Goal: Task Accomplishment & Management: Use online tool/utility

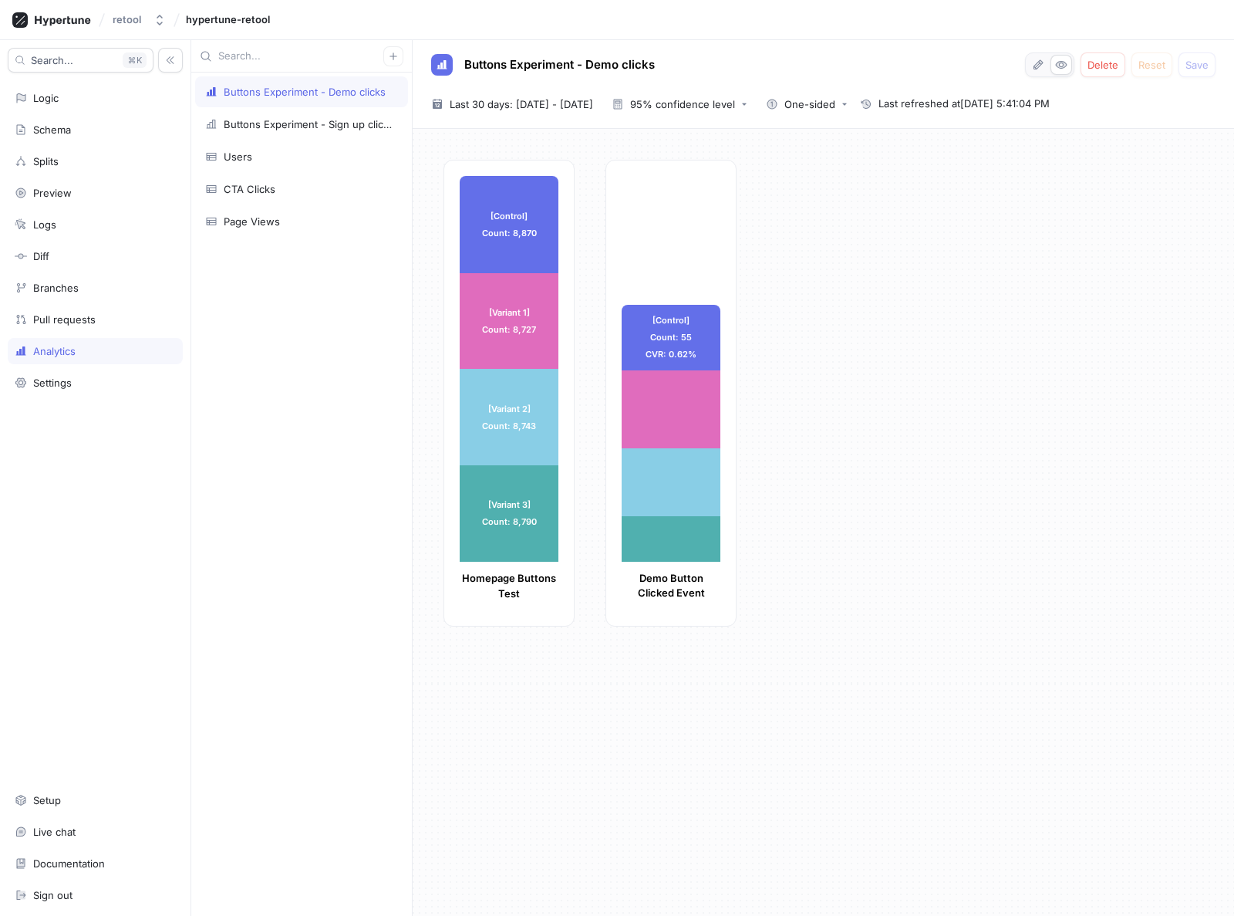
click at [861, 302] on div "[Control] Count: 8,870 [Control] Count: 8,870 [Variant 1] Count: 8,727 [Variant…" at bounding box center [832, 398] width 778 height 476
click at [881, 704] on div "[Control] Count: 8,870 [Control] Count: 8,870 [Variant 1] Count: 8,727 [Variant…" at bounding box center [823, 522] width 821 height 787
click at [990, 484] on div "[Control] Count: 8,872 [Control] Count: 8,872 [Variant 1] Count: 8,729 [Variant…" at bounding box center [832, 398] width 778 height 476
click at [243, 156] on div "Users" at bounding box center [238, 156] width 29 height 12
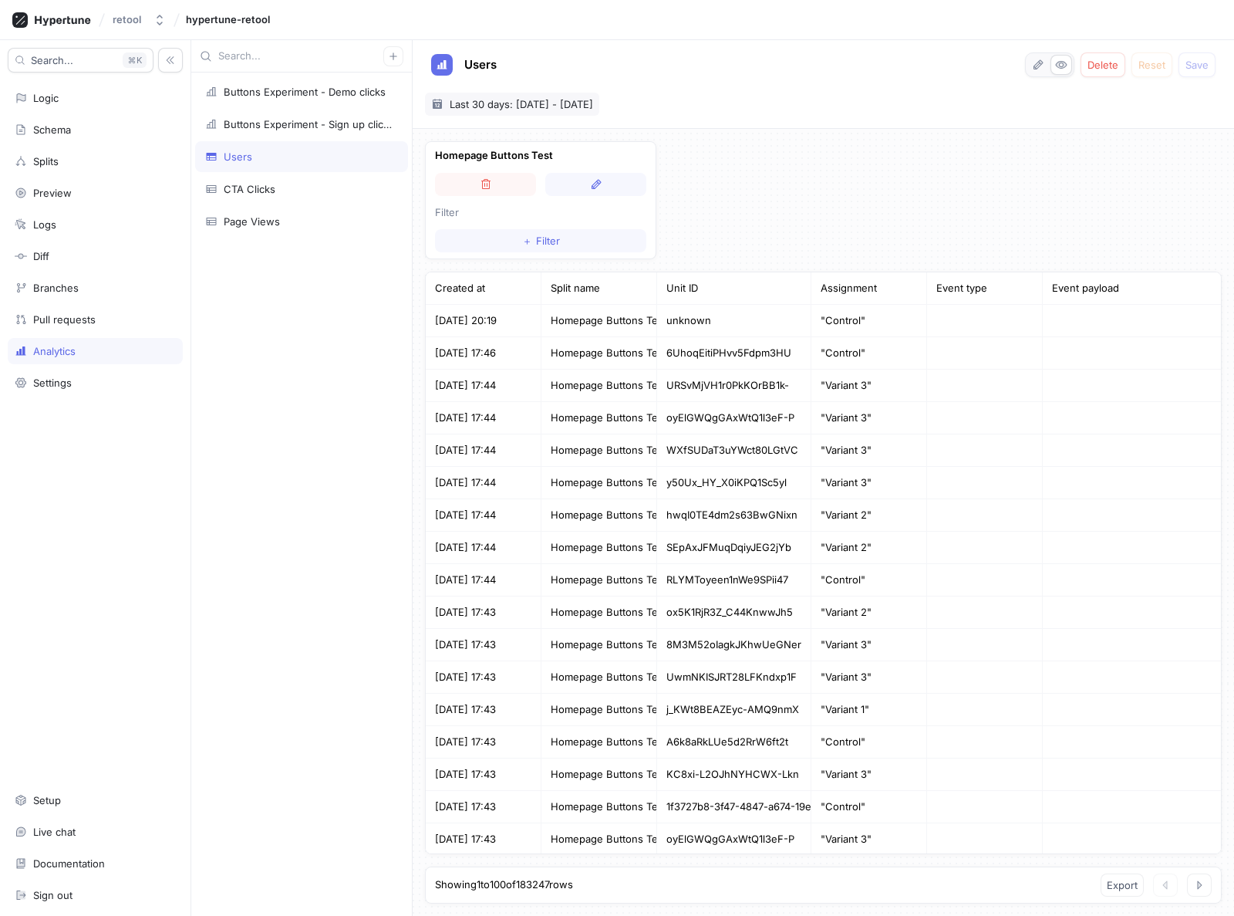
click at [558, 99] on span "Last 30 days: [DATE] - [DATE]" at bounding box center [521, 103] width 143 height 15
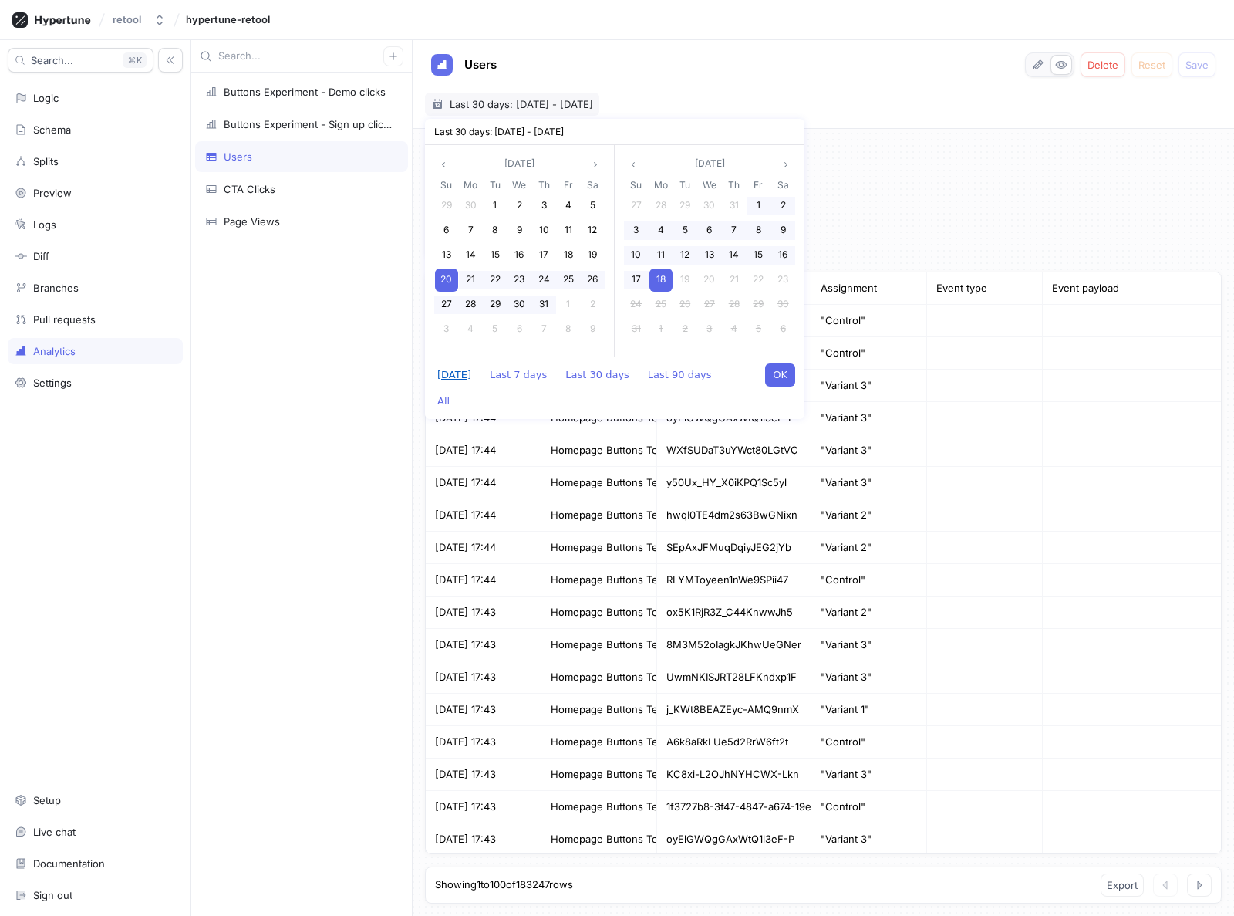
click at [452, 374] on button "[DATE]" at bounding box center [454, 374] width 49 height 23
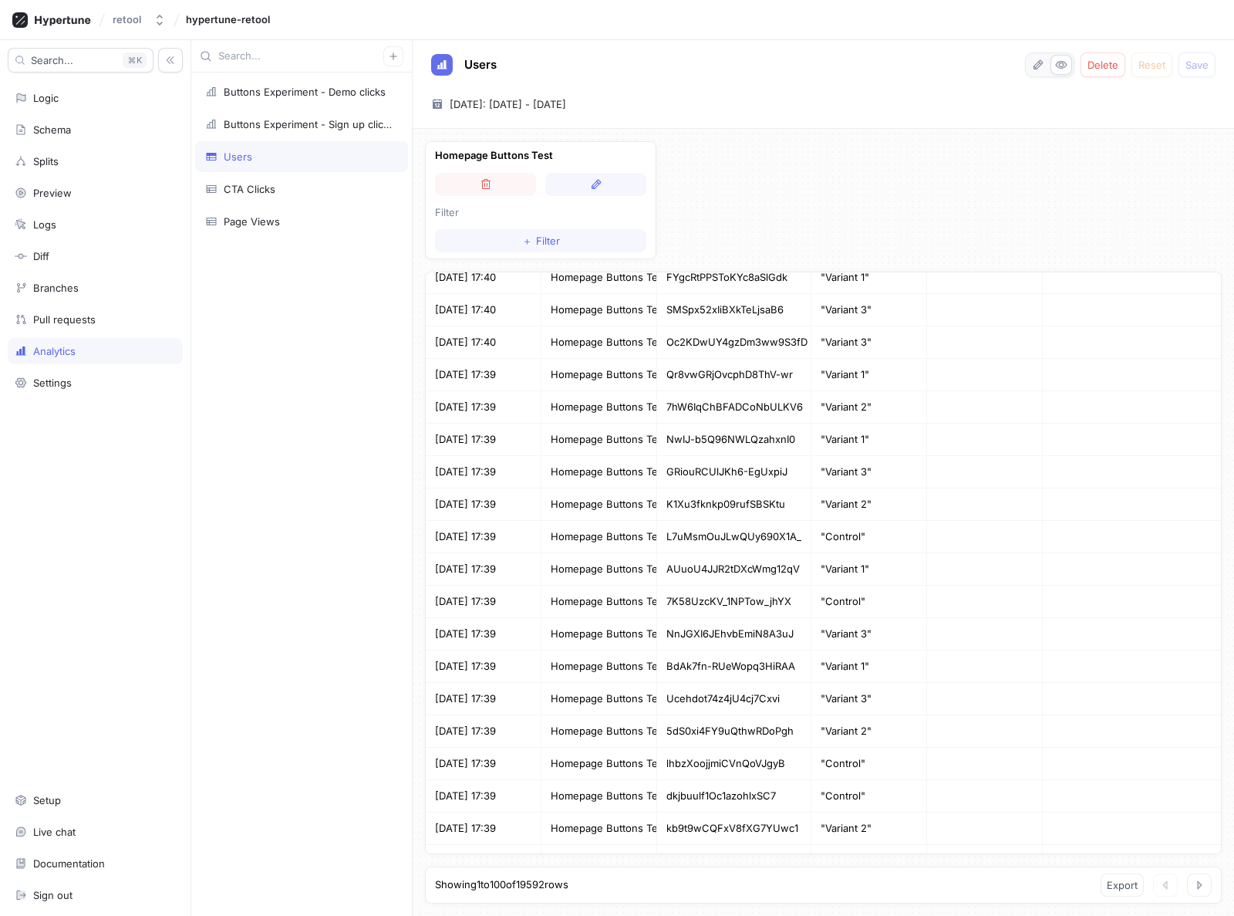
scroll to position [2703, 0]
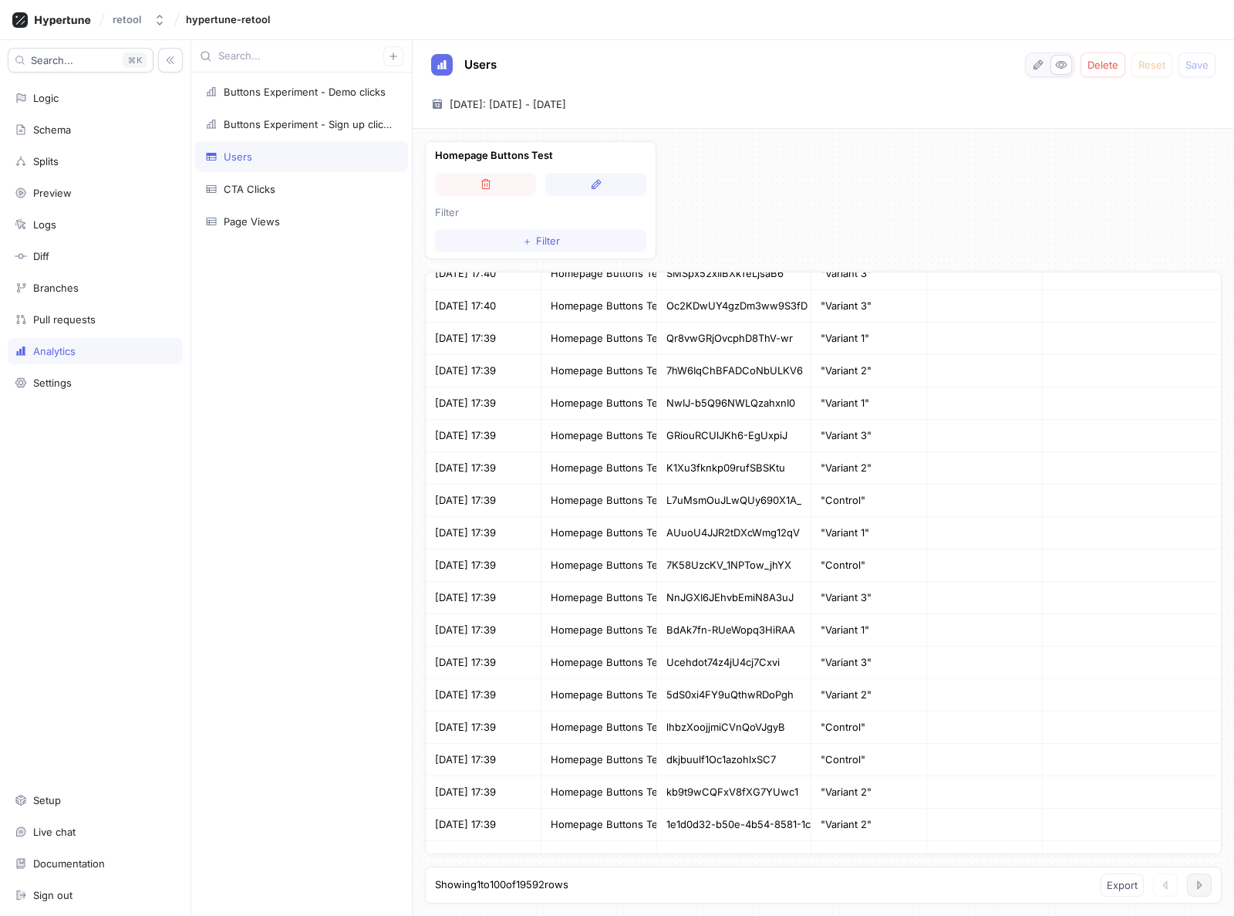
click at [1199, 888] on icon "button" at bounding box center [1199, 884] width 12 height 12
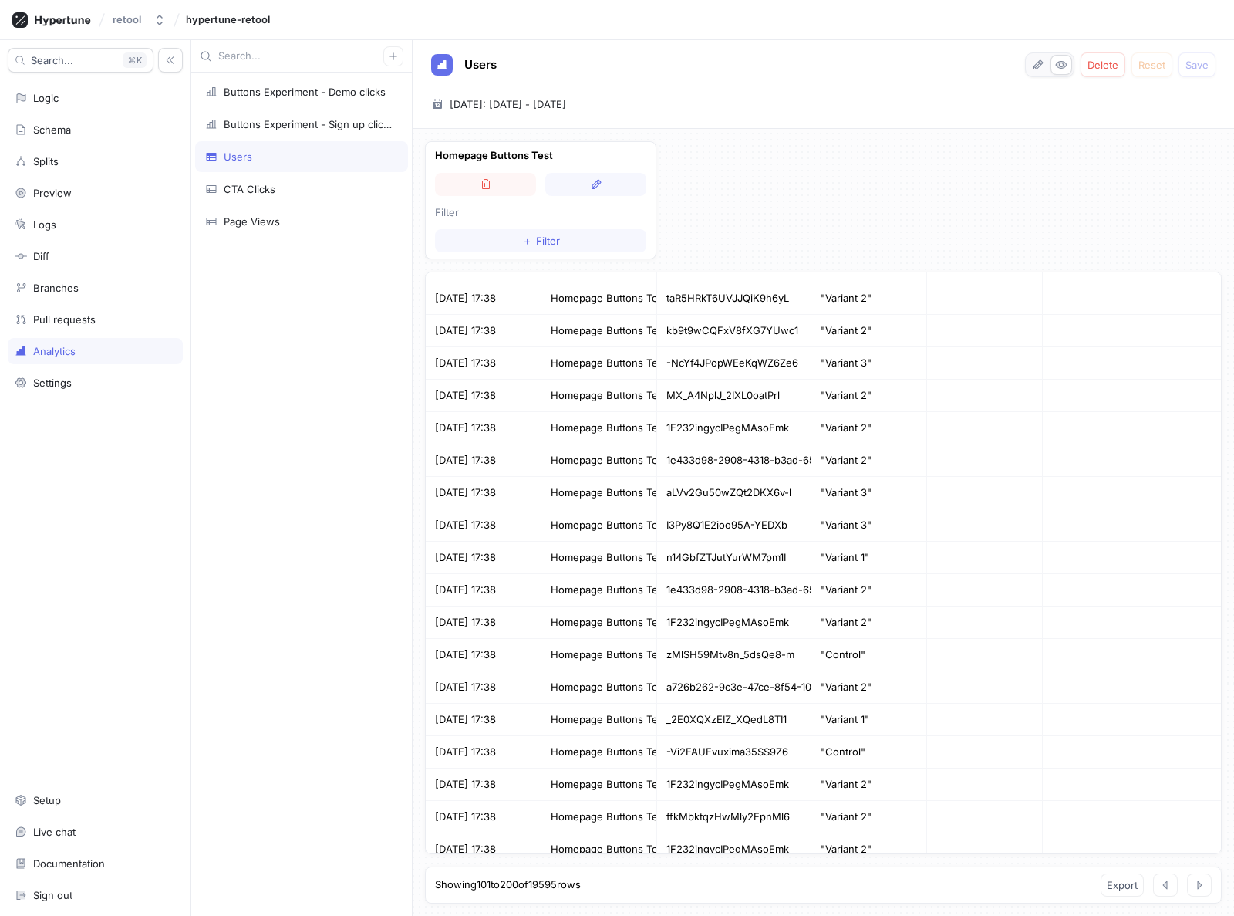
scroll to position [309, 0]
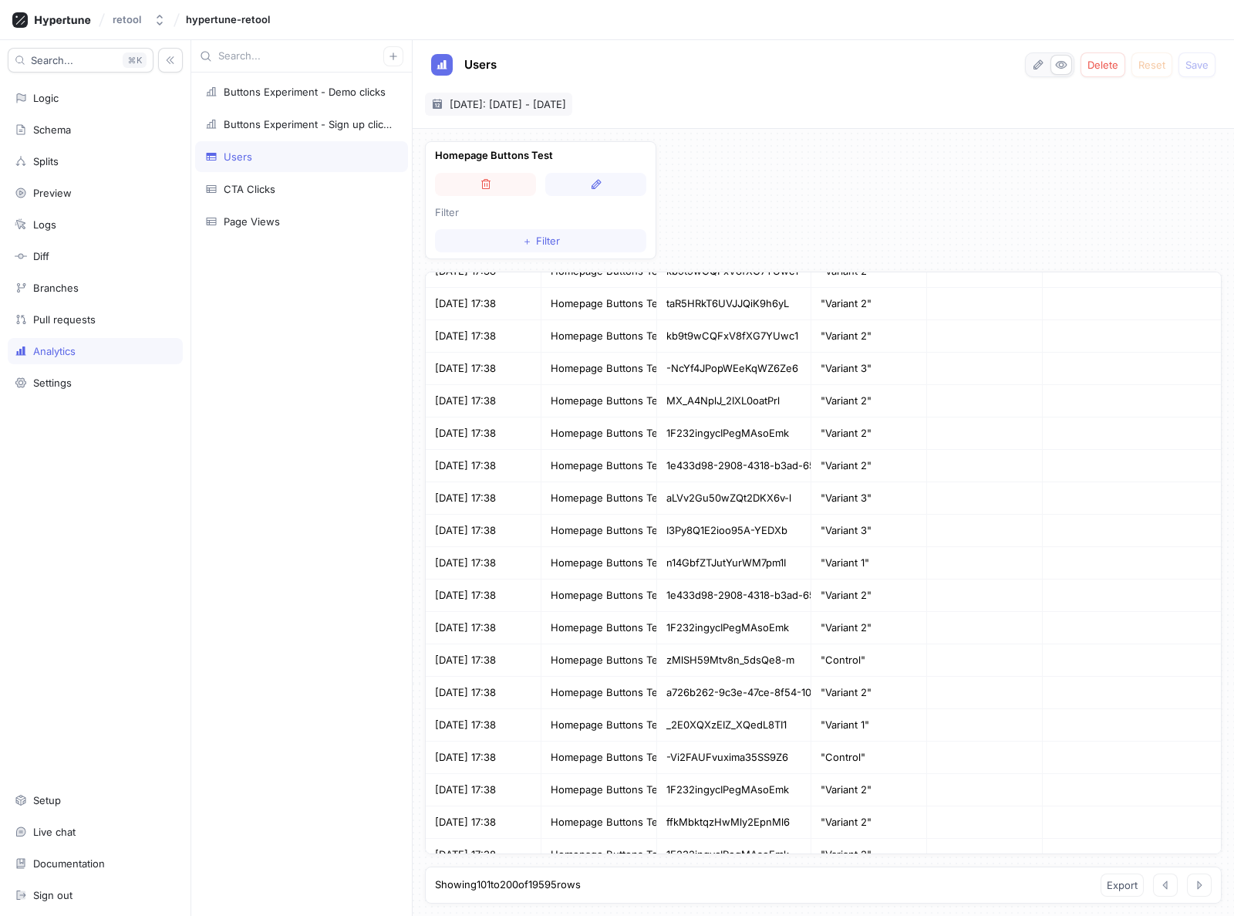
click at [485, 105] on span "[DATE]: [DATE] - [DATE]" at bounding box center [508, 103] width 116 height 15
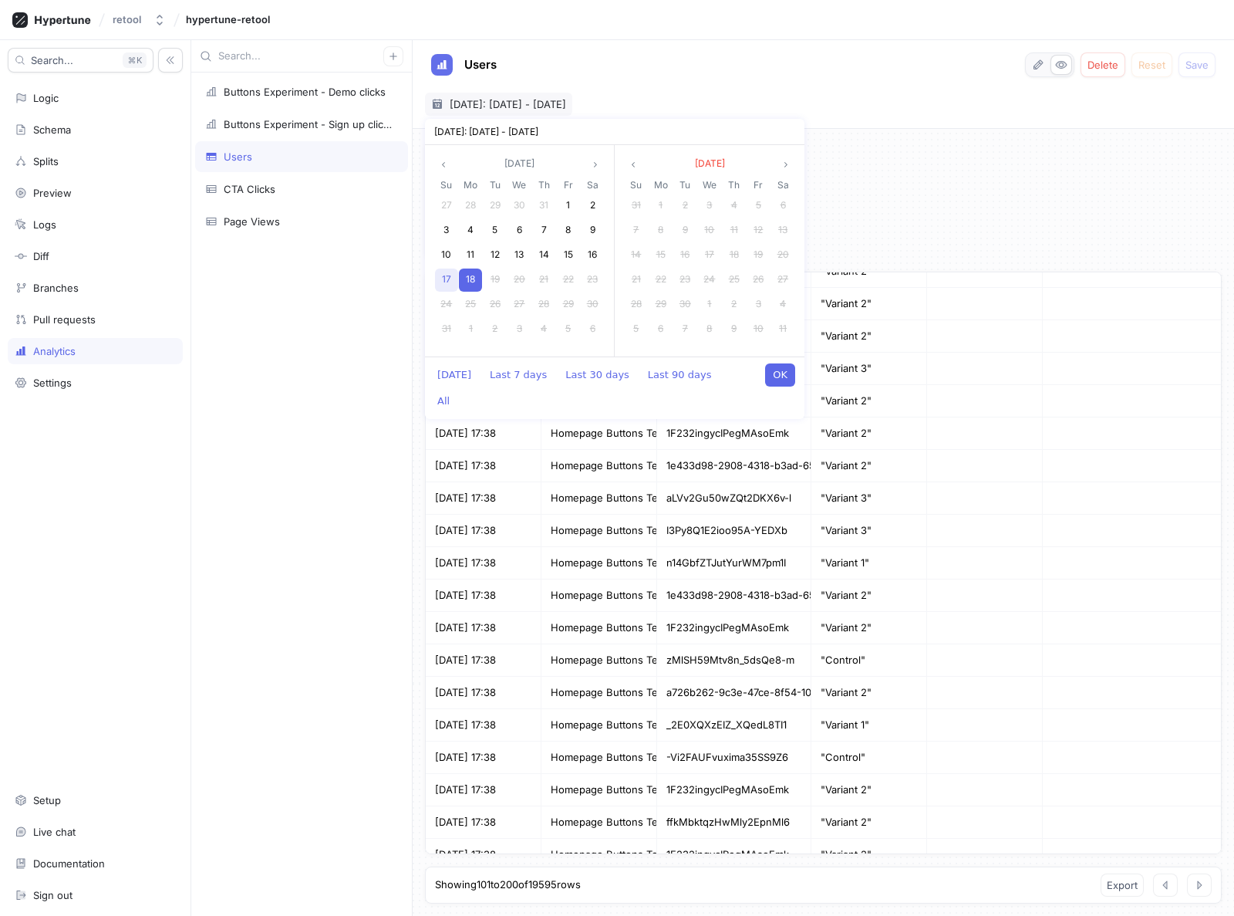
click at [446, 275] on span "17" at bounding box center [446, 279] width 9 height 12
click at [848, 169] on div "Homepage Buttons Test Filter ＋ Filter Created at Split name Unit ID Assignment …" at bounding box center [823, 522] width 821 height 787
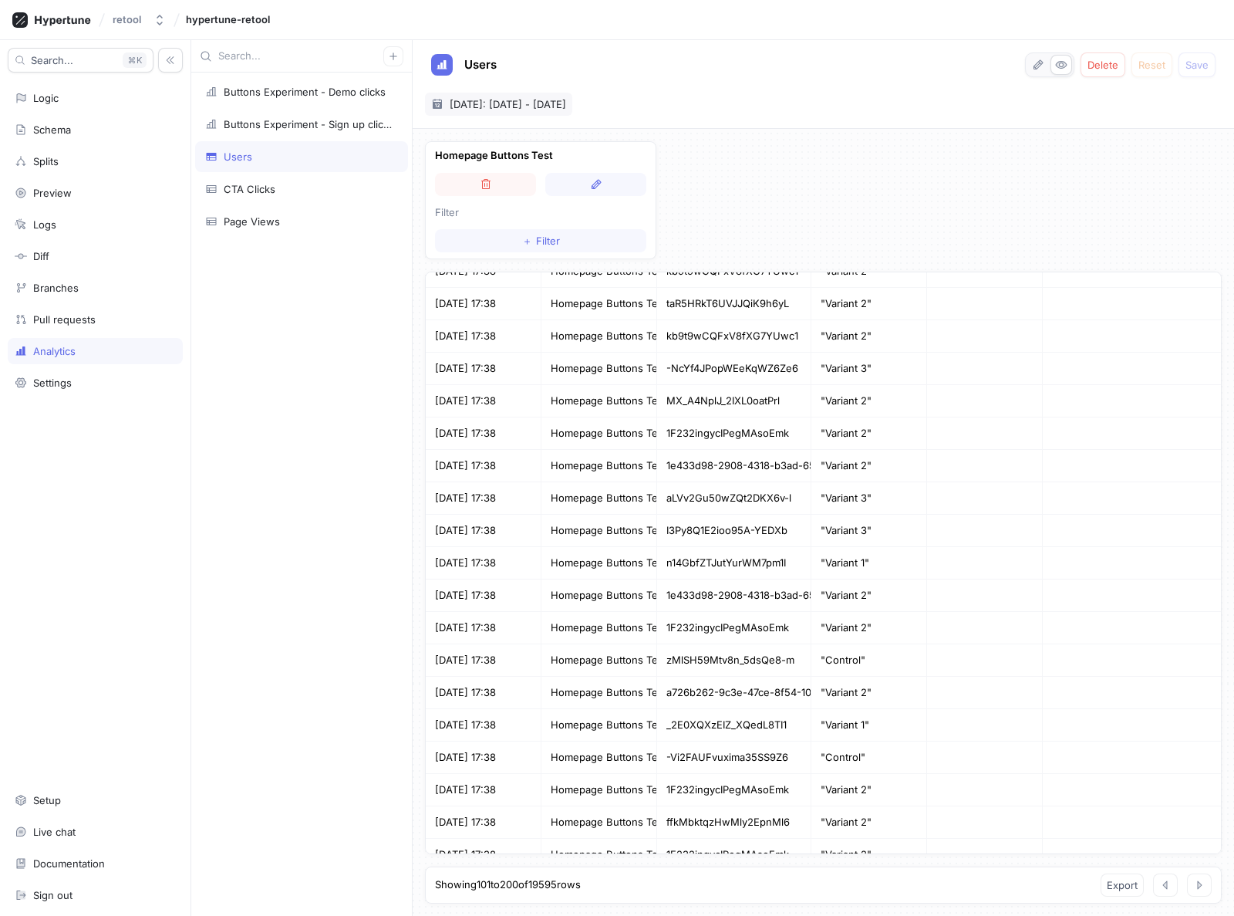
click at [521, 104] on span "[DATE]: [DATE] - [DATE]" at bounding box center [508, 103] width 116 height 15
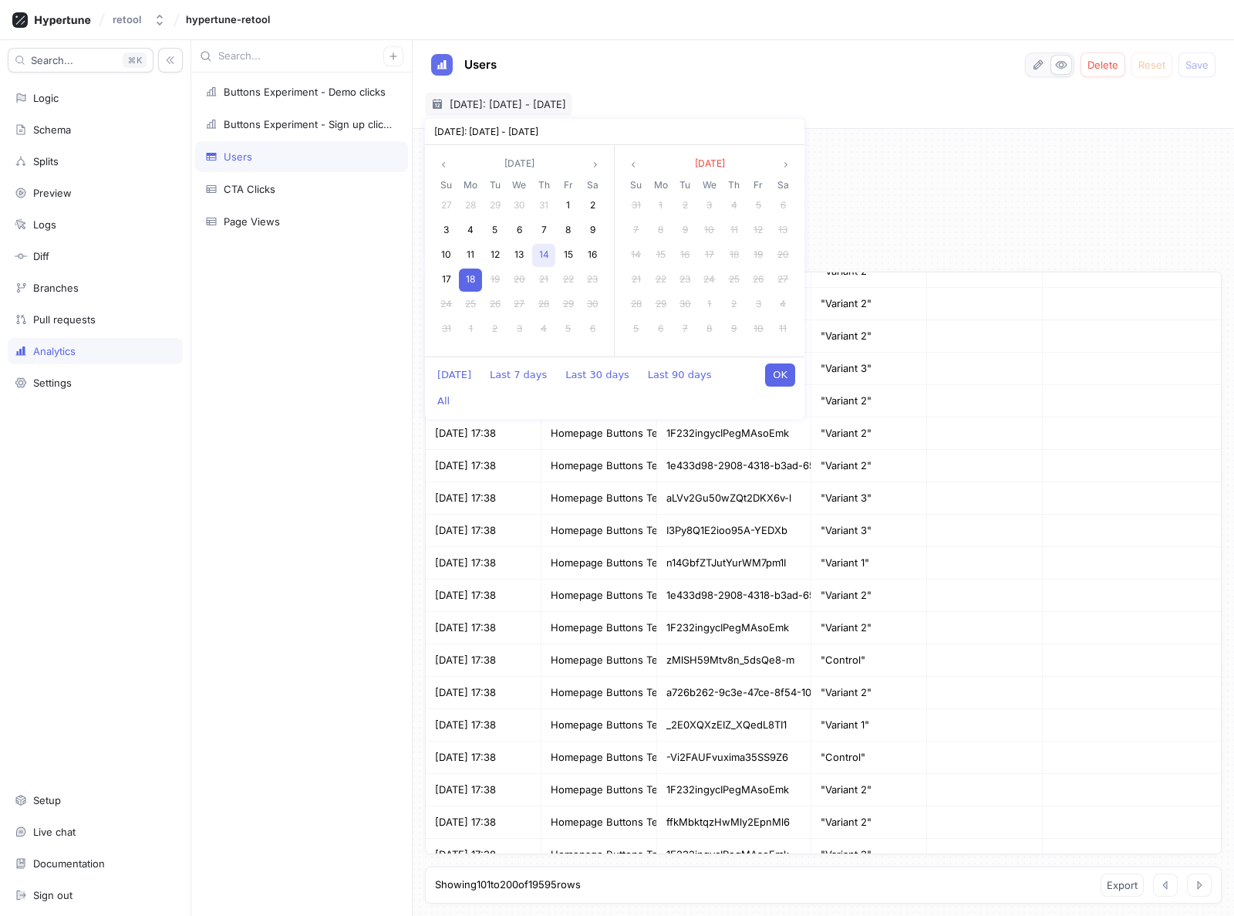
click at [547, 254] on span "14" at bounding box center [544, 254] width 10 height 12
click at [547, 255] on span "14" at bounding box center [544, 254] width 10 height 12
click at [773, 373] on button "OK" at bounding box center [780, 374] width 30 height 23
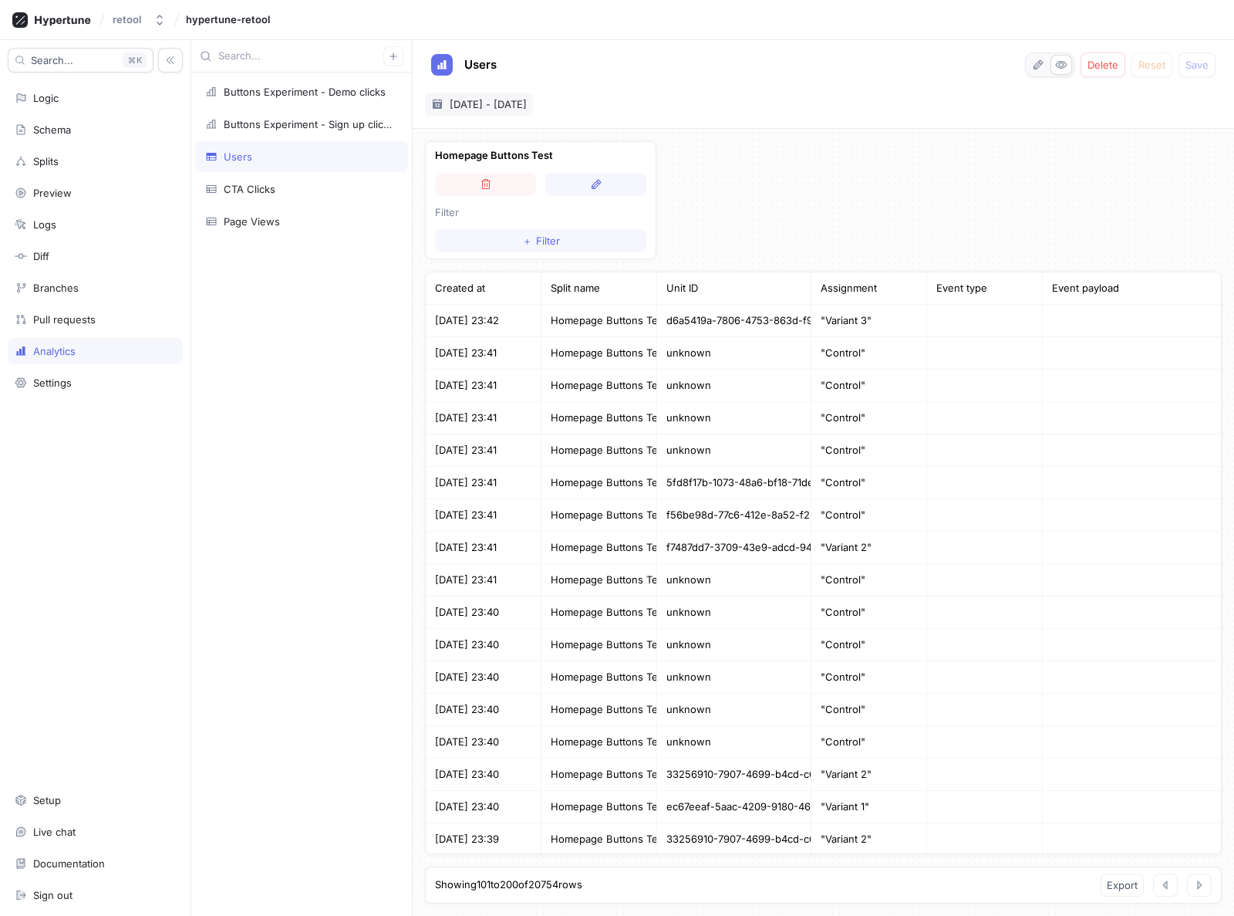
click at [510, 103] on span "[DATE] - [DATE]" at bounding box center [488, 103] width 77 height 15
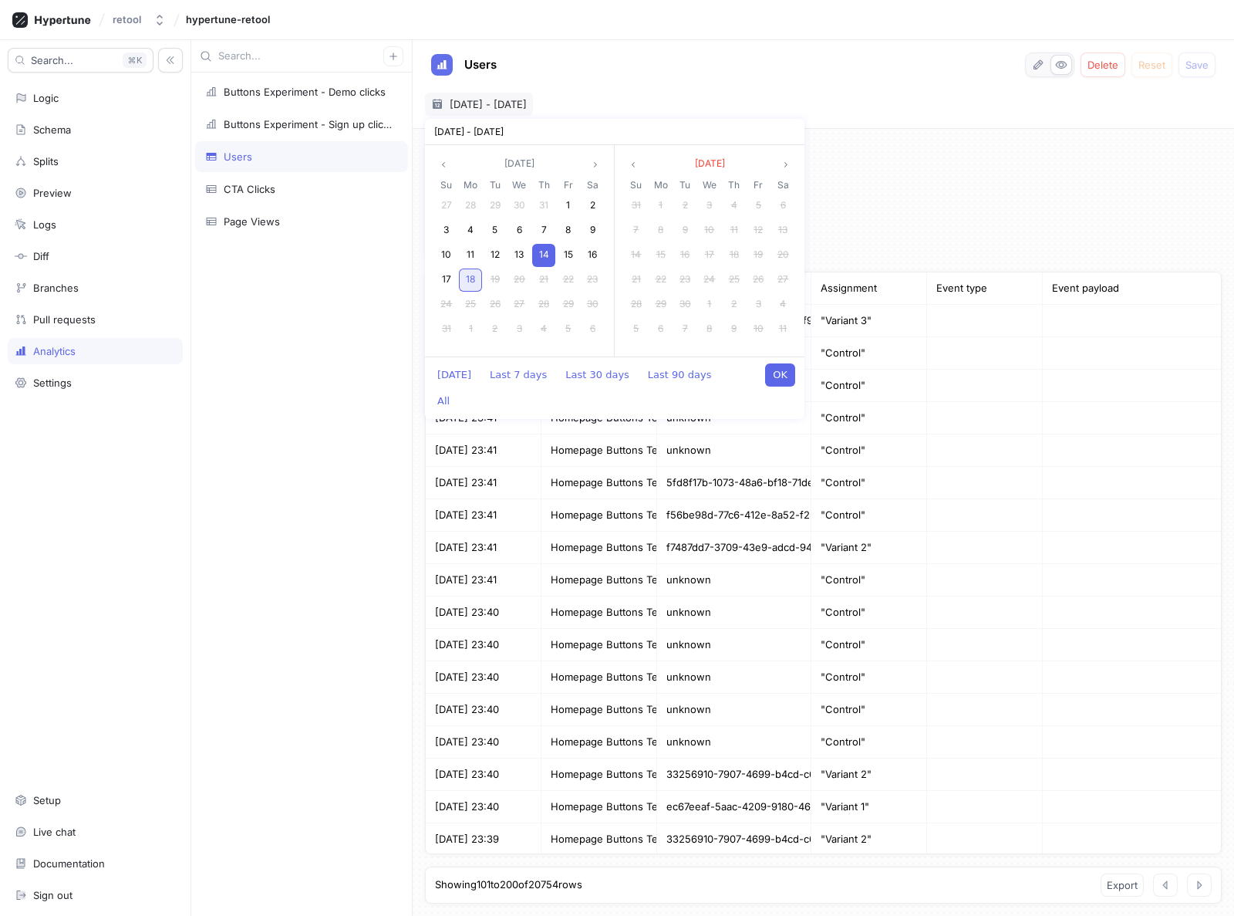
drag, startPoint x: 450, startPoint y: 251, endPoint x: 464, endPoint y: 269, distance: 23.1
click at [450, 251] on span "10" at bounding box center [446, 254] width 10 height 12
drag, startPoint x: 474, startPoint y: 276, endPoint x: 533, endPoint y: 304, distance: 65.6
click at [474, 276] on span "18" at bounding box center [470, 279] width 9 height 12
click at [783, 377] on button "OK" at bounding box center [780, 374] width 30 height 23
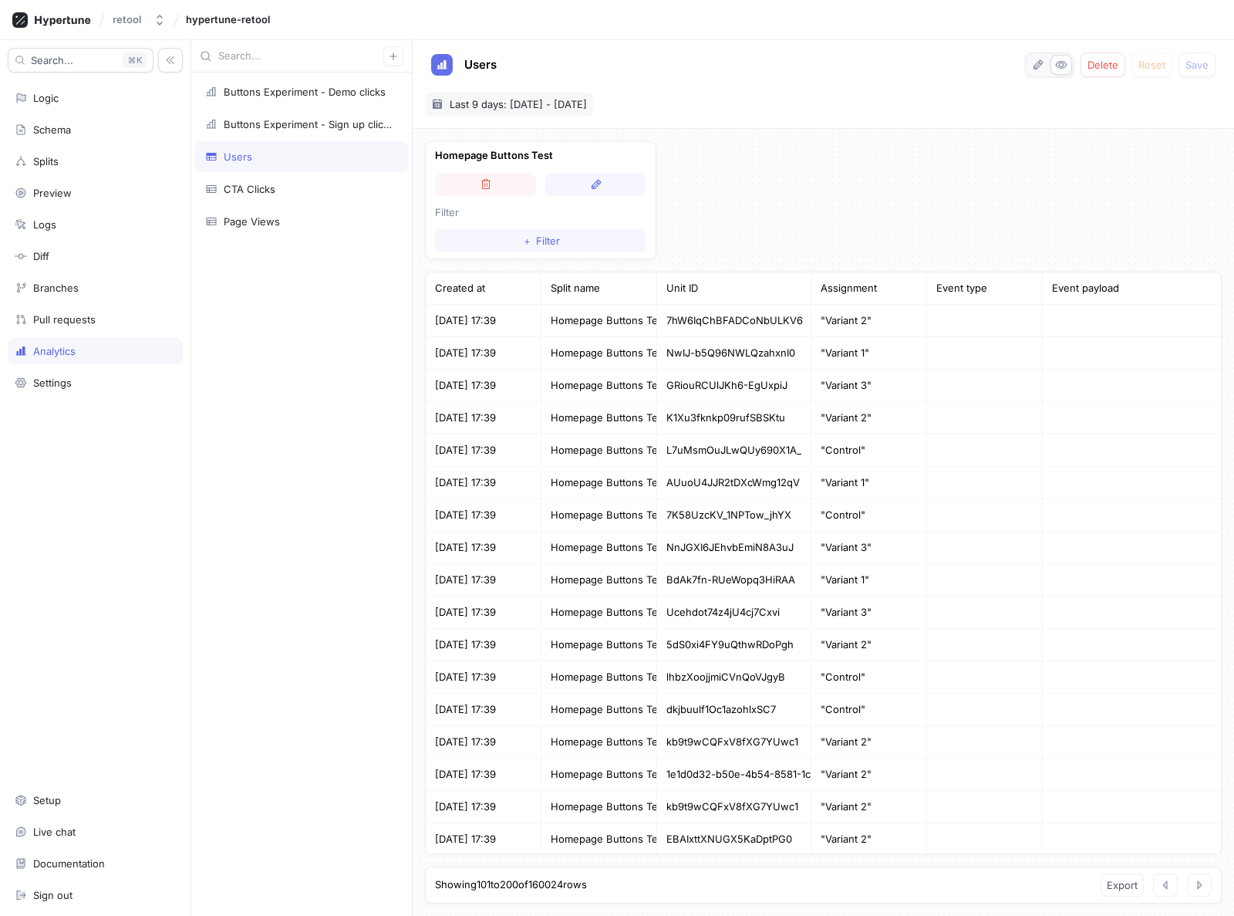
click at [501, 99] on span "Last 9 days: [DATE] - [DATE]" at bounding box center [518, 103] width 137 height 15
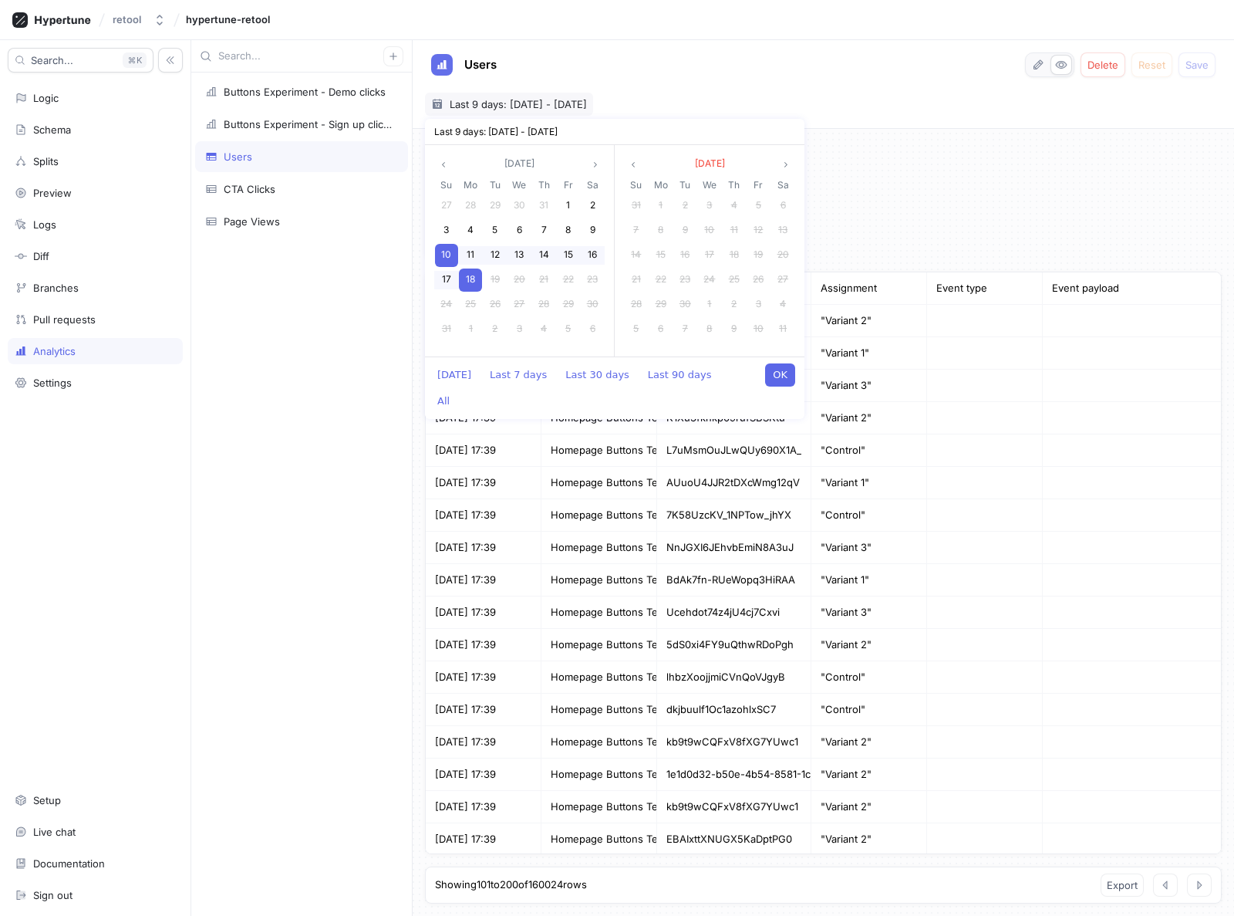
click at [472, 281] on span "18" at bounding box center [470, 279] width 9 height 12
drag, startPoint x: 456, startPoint y: 376, endPoint x: 483, endPoint y: 379, distance: 27.2
click at [456, 376] on button "[DATE]" at bounding box center [454, 374] width 49 height 23
type input "[DATE] ~ [DATE]"
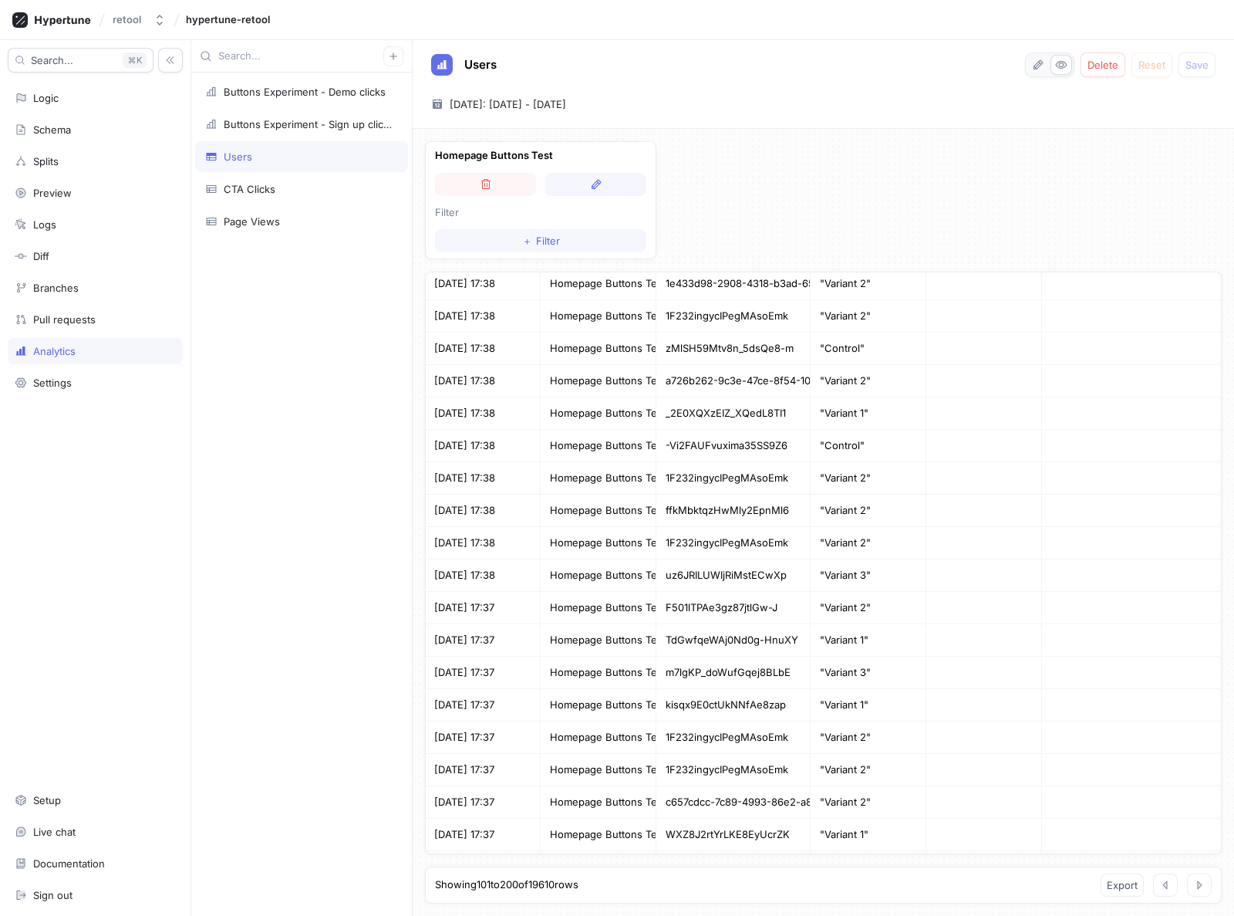
scroll to position [1117, 1]
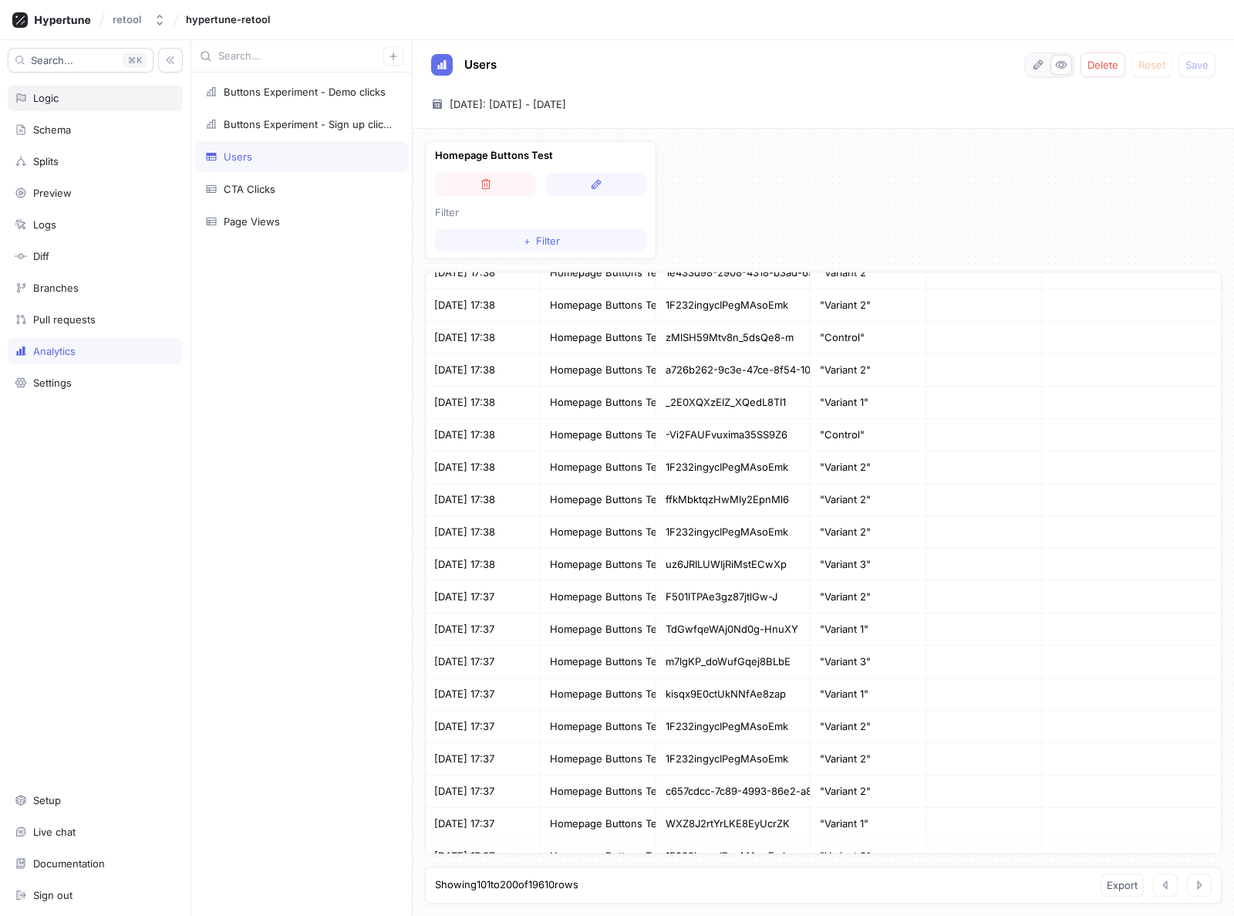
click at [57, 99] on div "Logic" at bounding box center [45, 98] width 25 height 12
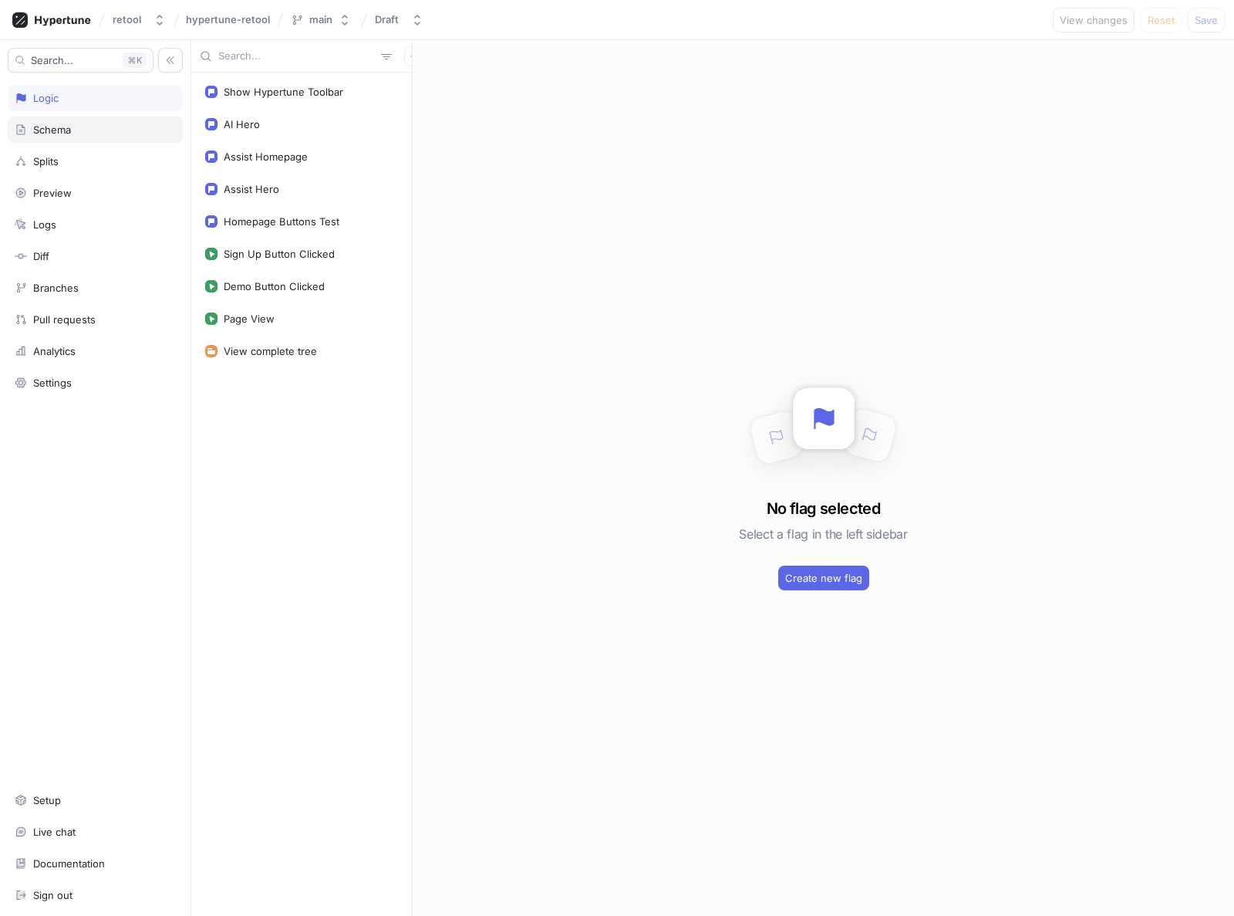
click at [56, 119] on div "Schema" at bounding box center [95, 129] width 175 height 26
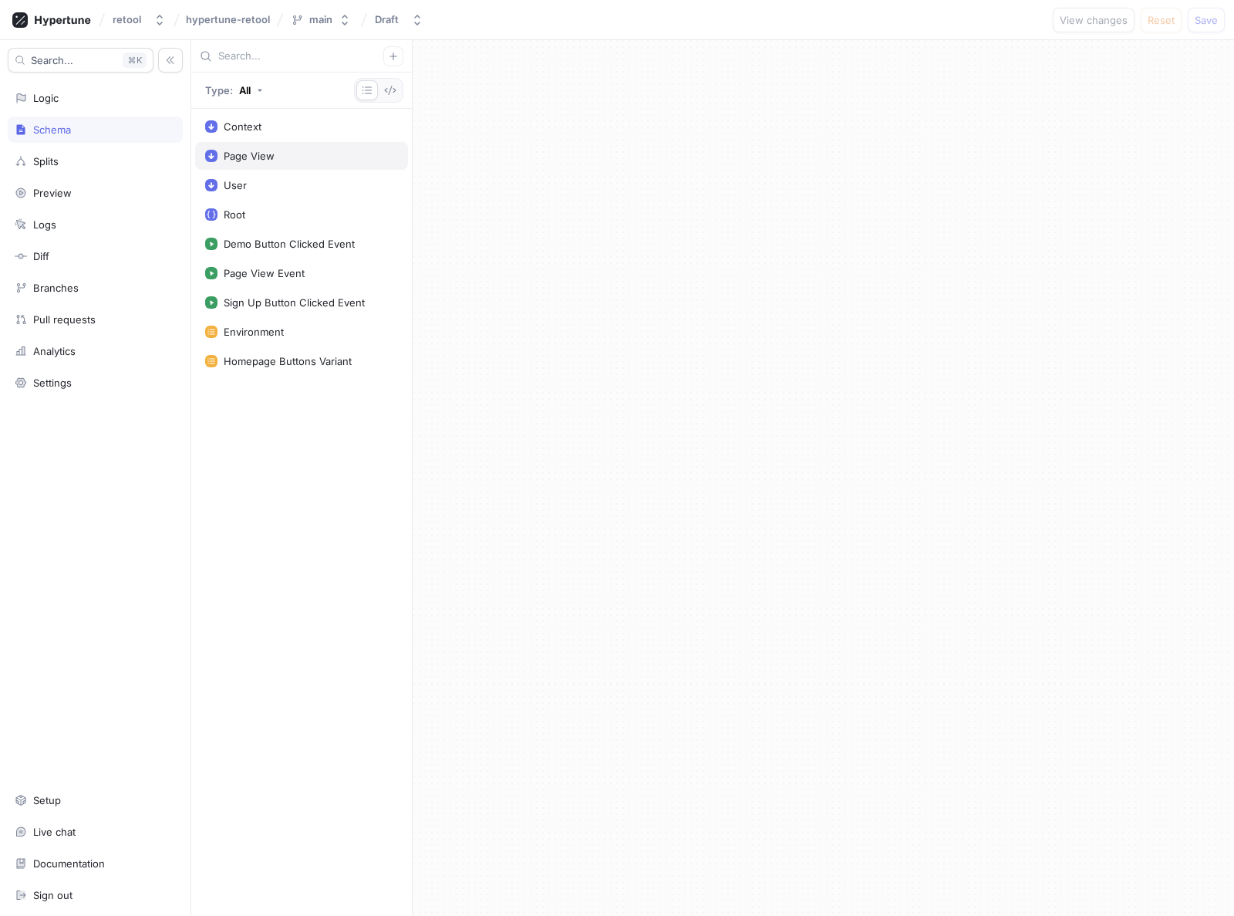
click at [252, 147] on div "Page View" at bounding box center [301, 156] width 213 height 28
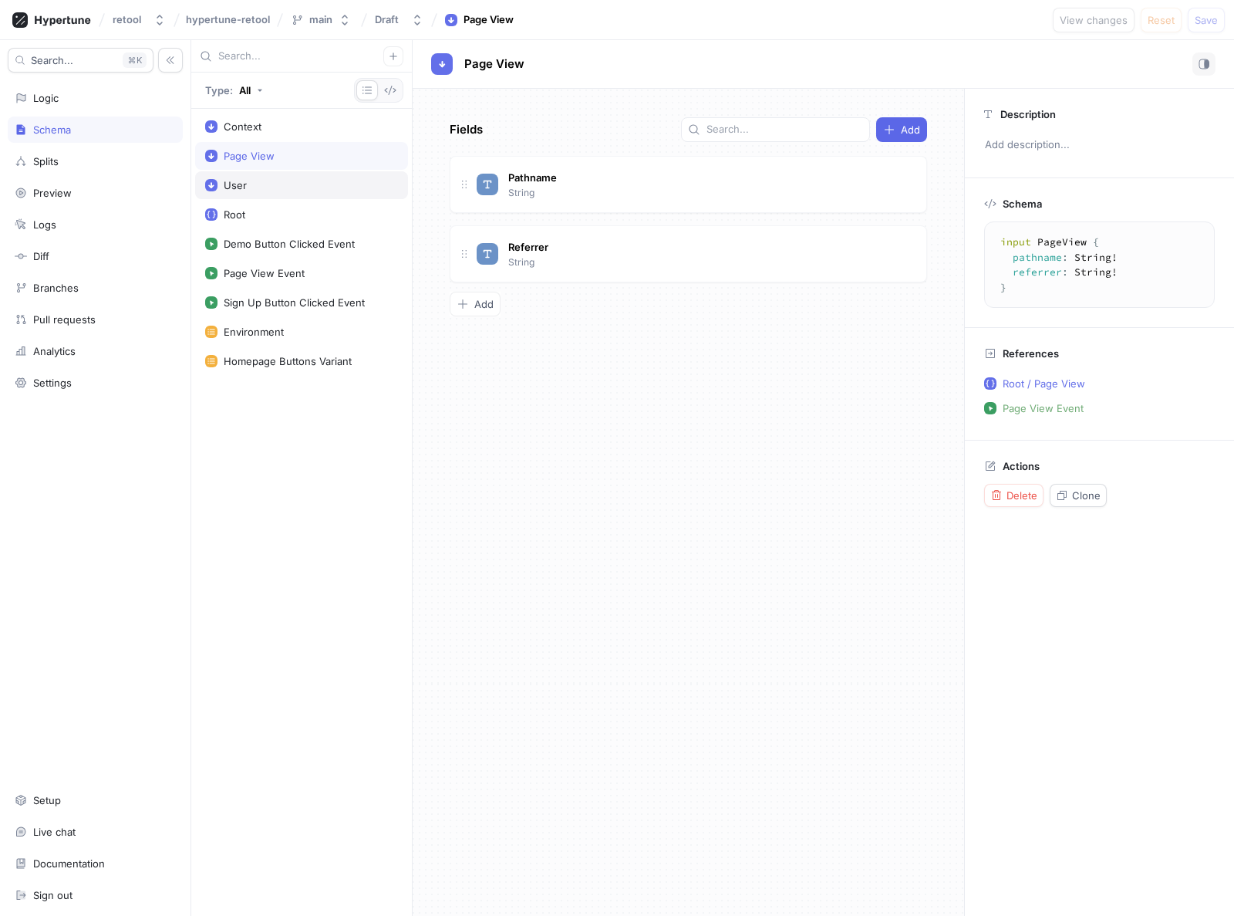
click at [241, 182] on div "User" at bounding box center [235, 185] width 23 height 12
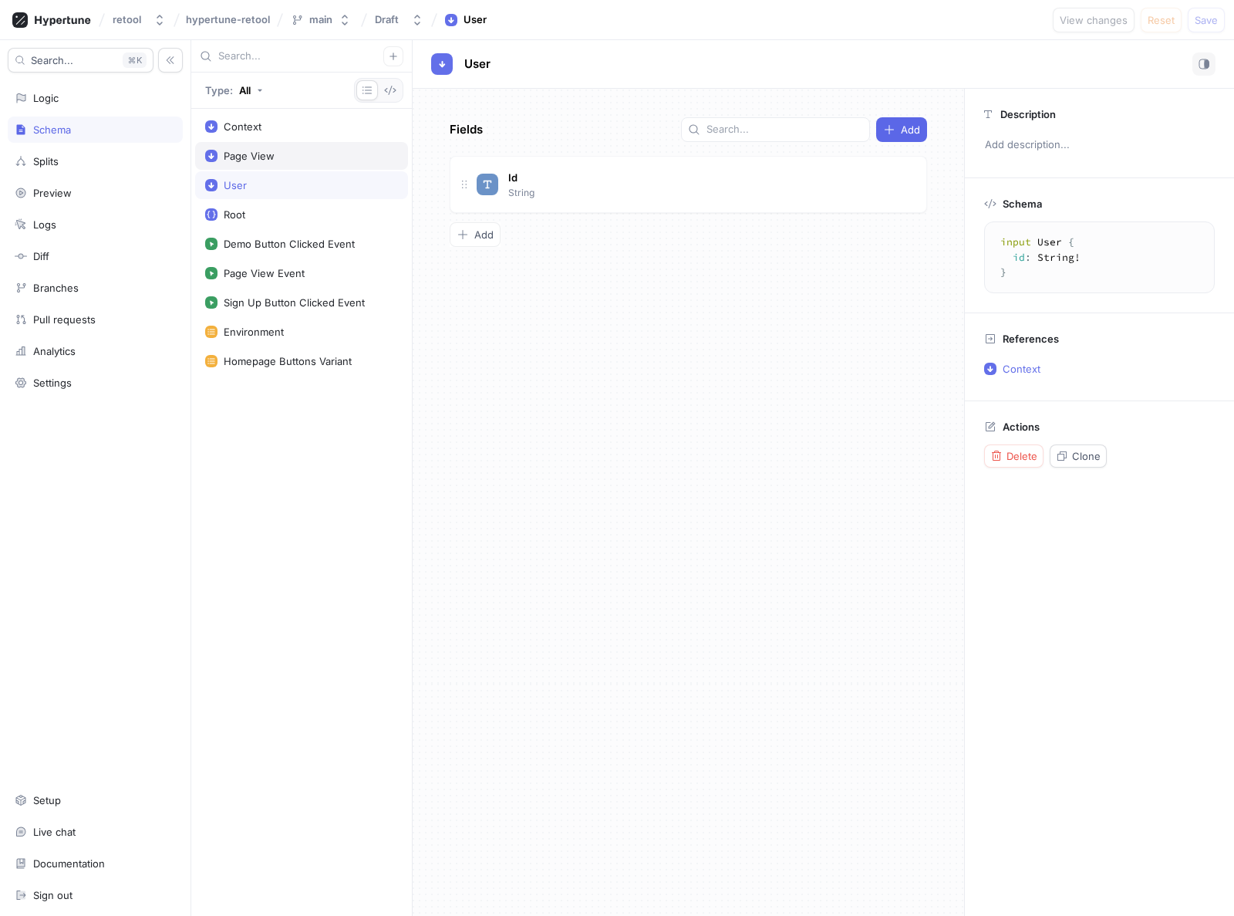
click at [252, 153] on div "Page View" at bounding box center [249, 156] width 51 height 12
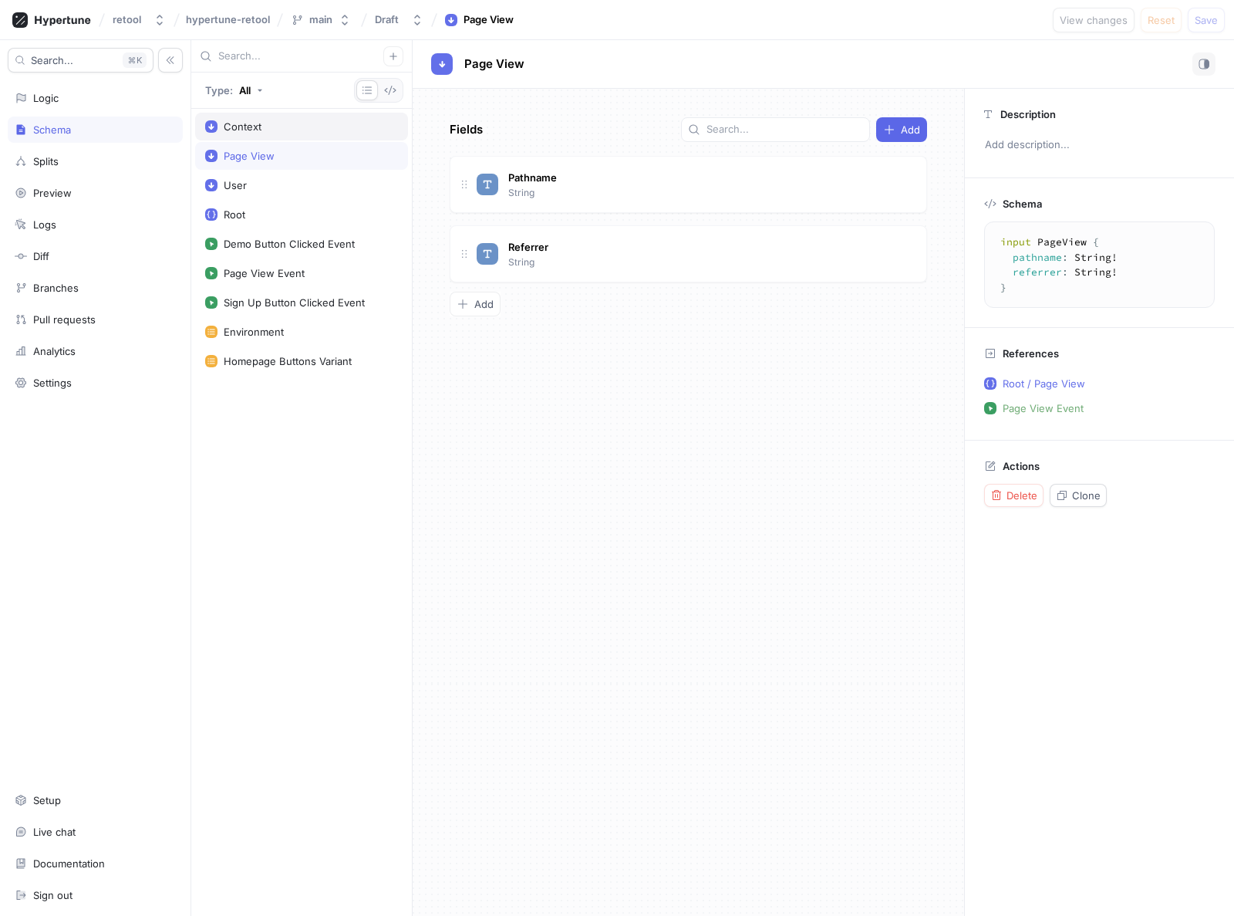
click at [238, 123] on div "Context" at bounding box center [243, 126] width 38 height 12
type textarea "input Context { user: User! environment: Environment! }"
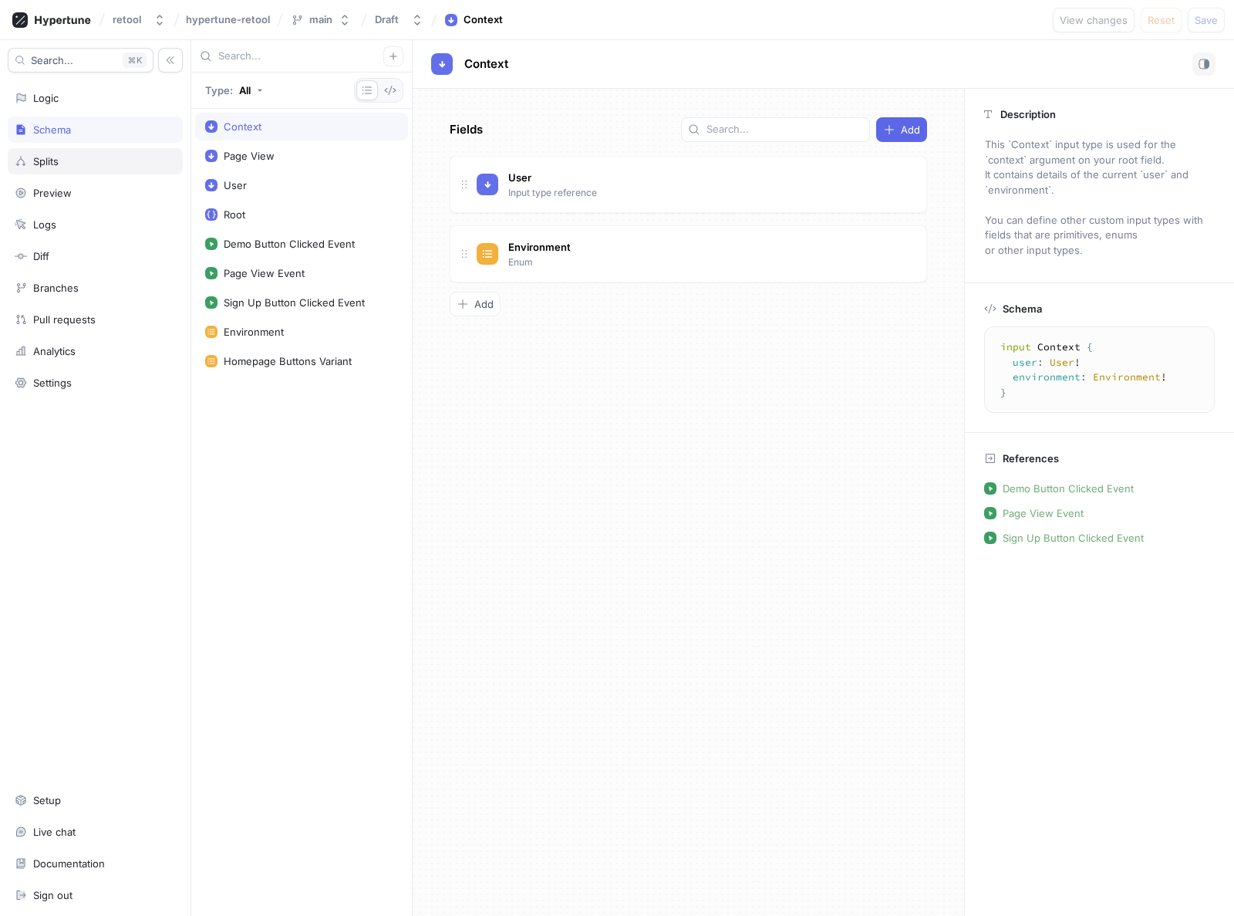
click at [79, 157] on div "Splits" at bounding box center [95, 161] width 161 height 12
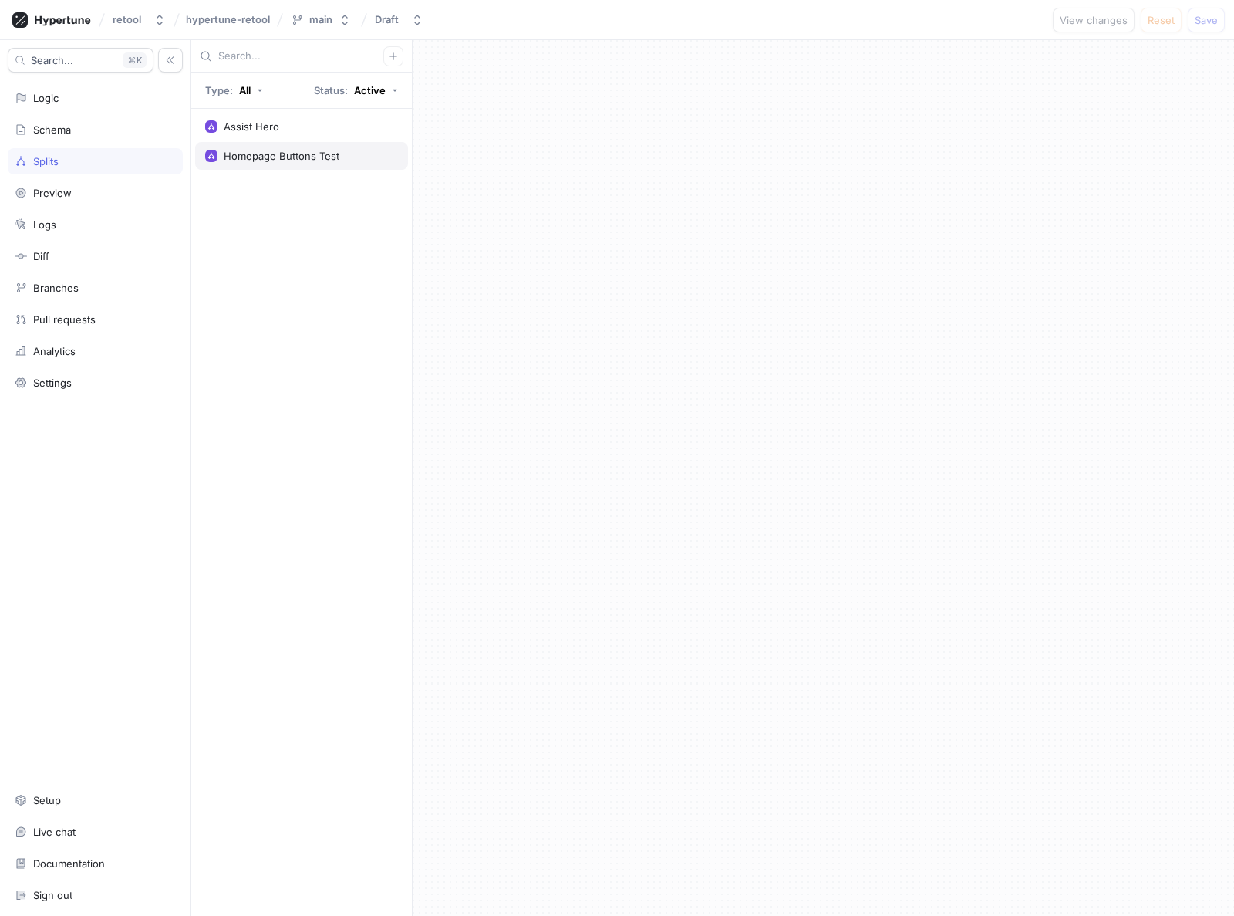
click at [239, 158] on div "Homepage Buttons Test" at bounding box center [282, 156] width 116 height 12
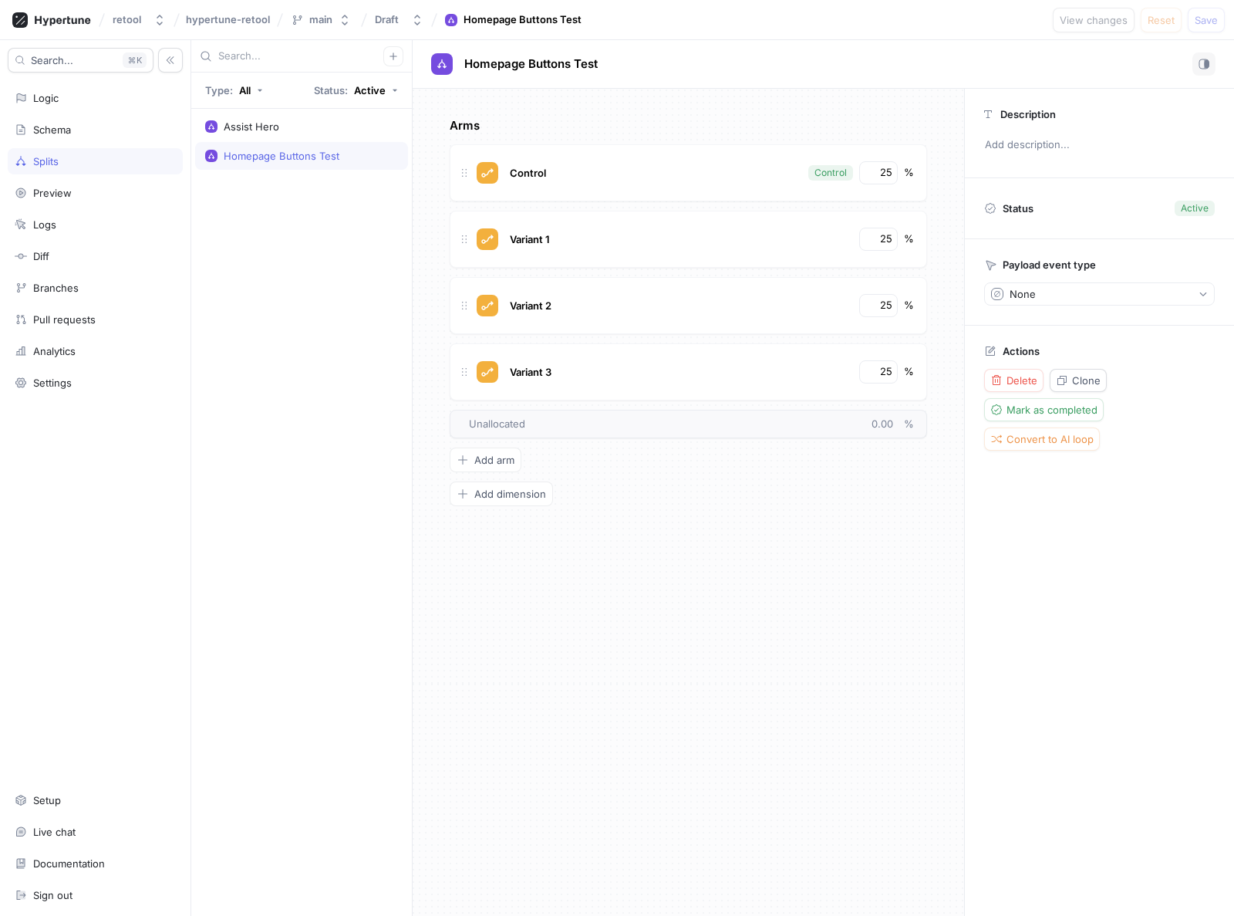
click at [649, 130] on p "Arms" at bounding box center [688, 126] width 477 height 18
click at [801, 56] on div "Homepage Buttons Test No errors." at bounding box center [823, 63] width 784 height 23
click at [342, 397] on div "Assist Hero Homepage Buttons Test" at bounding box center [301, 512] width 221 height 807
click at [551, 634] on div "Arms Control Control 25 % Variant 1 25 % Variant 2 25 % Variant 3 25 % To pick …" at bounding box center [688, 502] width 551 height 827
